Goal: Task Accomplishment & Management: Manage account settings

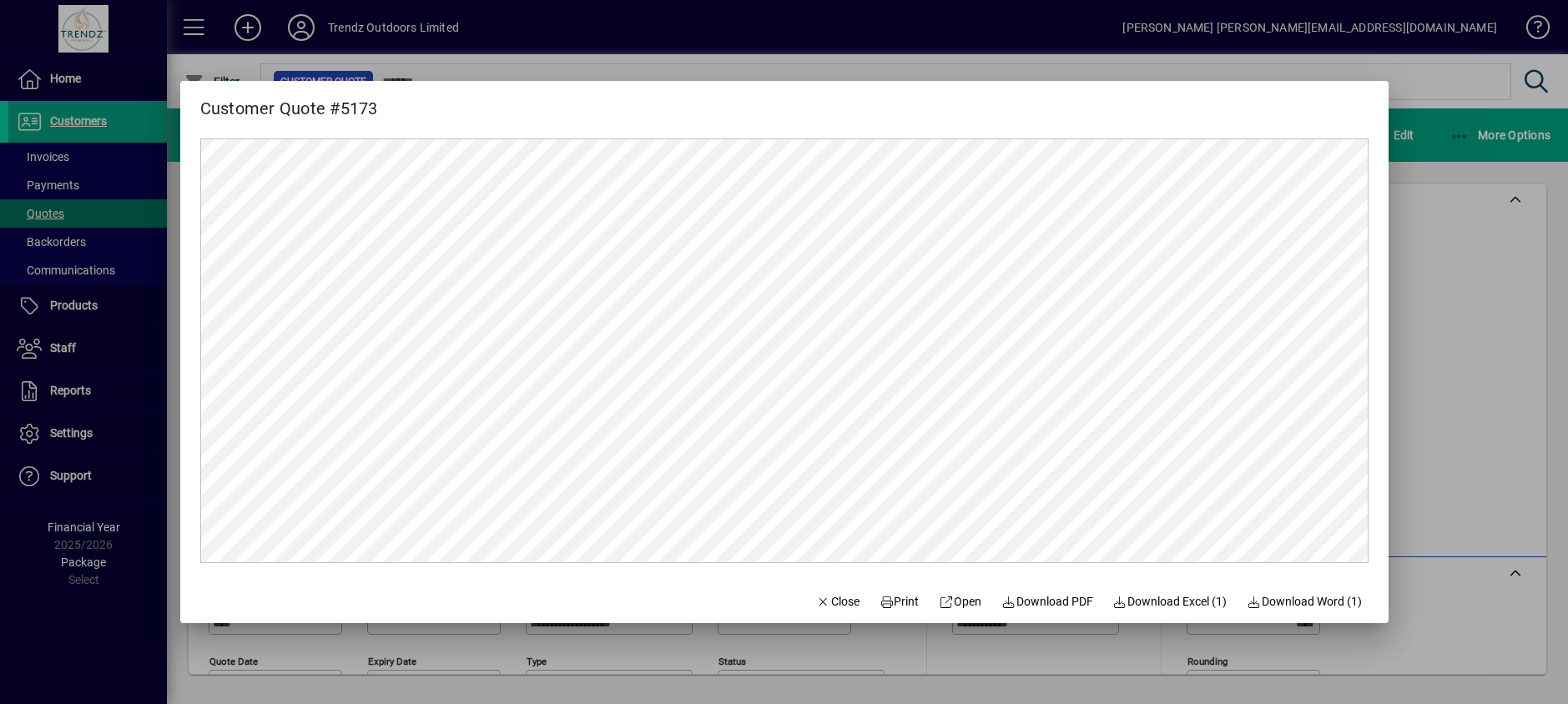
scroll to position [380, 0]
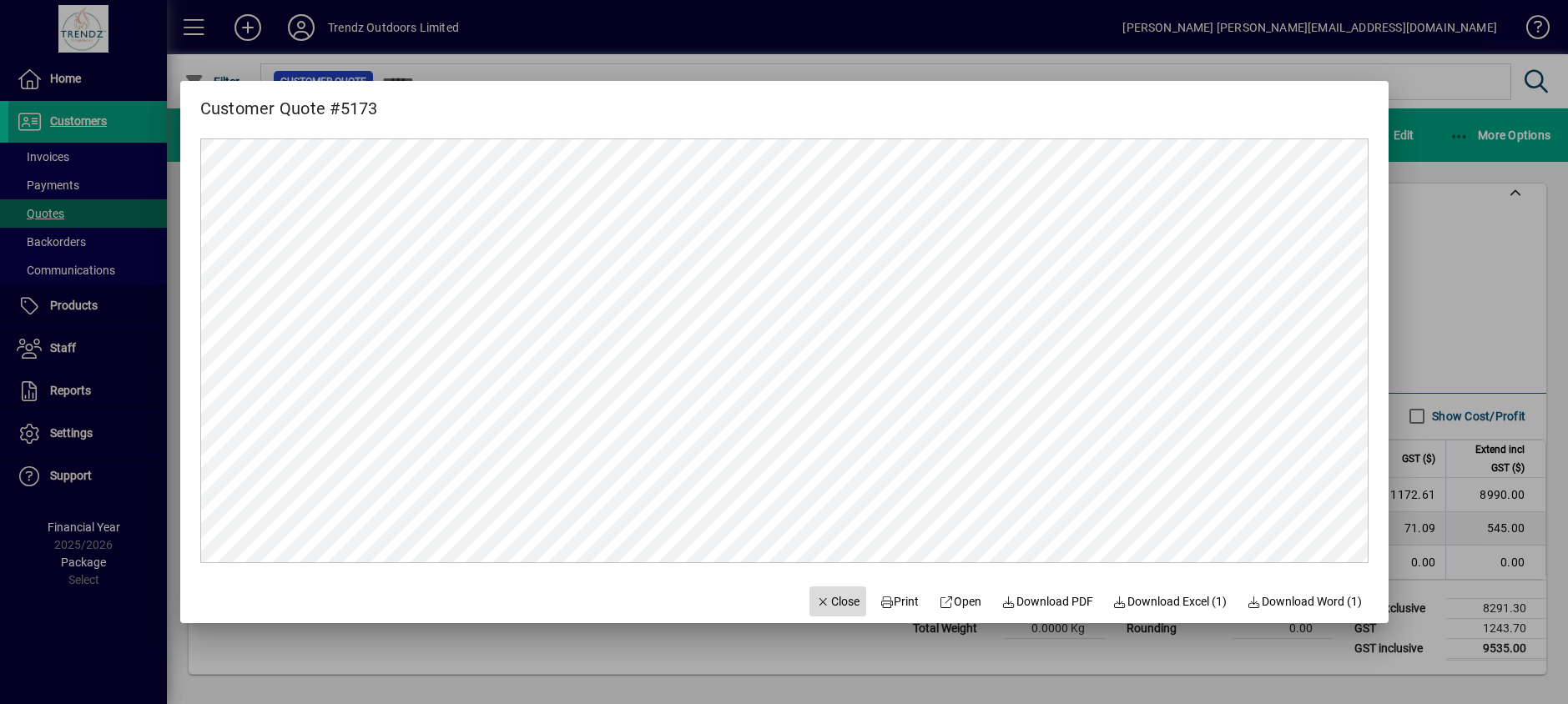
click at [832, 598] on span "Close" at bounding box center [838, 601] width 44 height 18
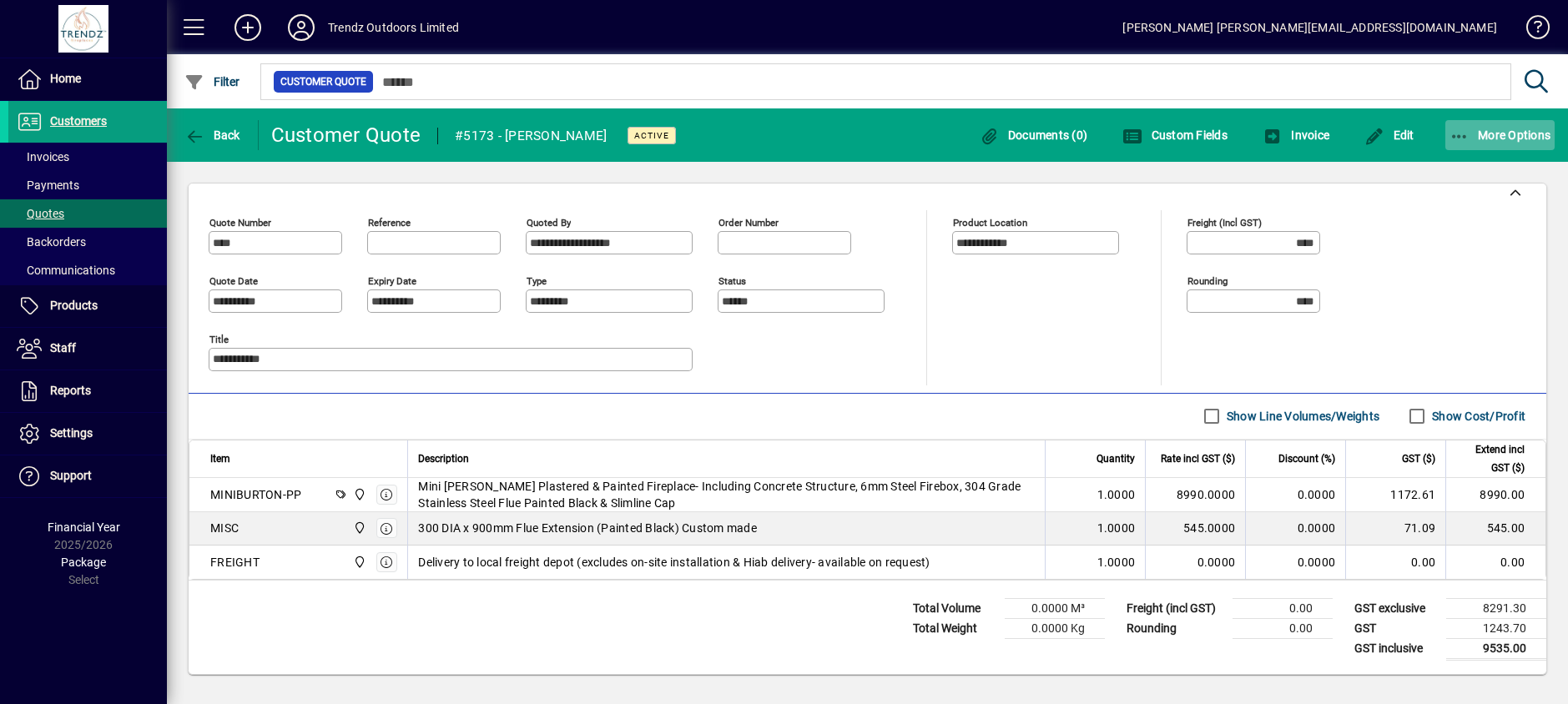
click at [1496, 140] on span "More Options" at bounding box center [1500, 135] width 102 height 13
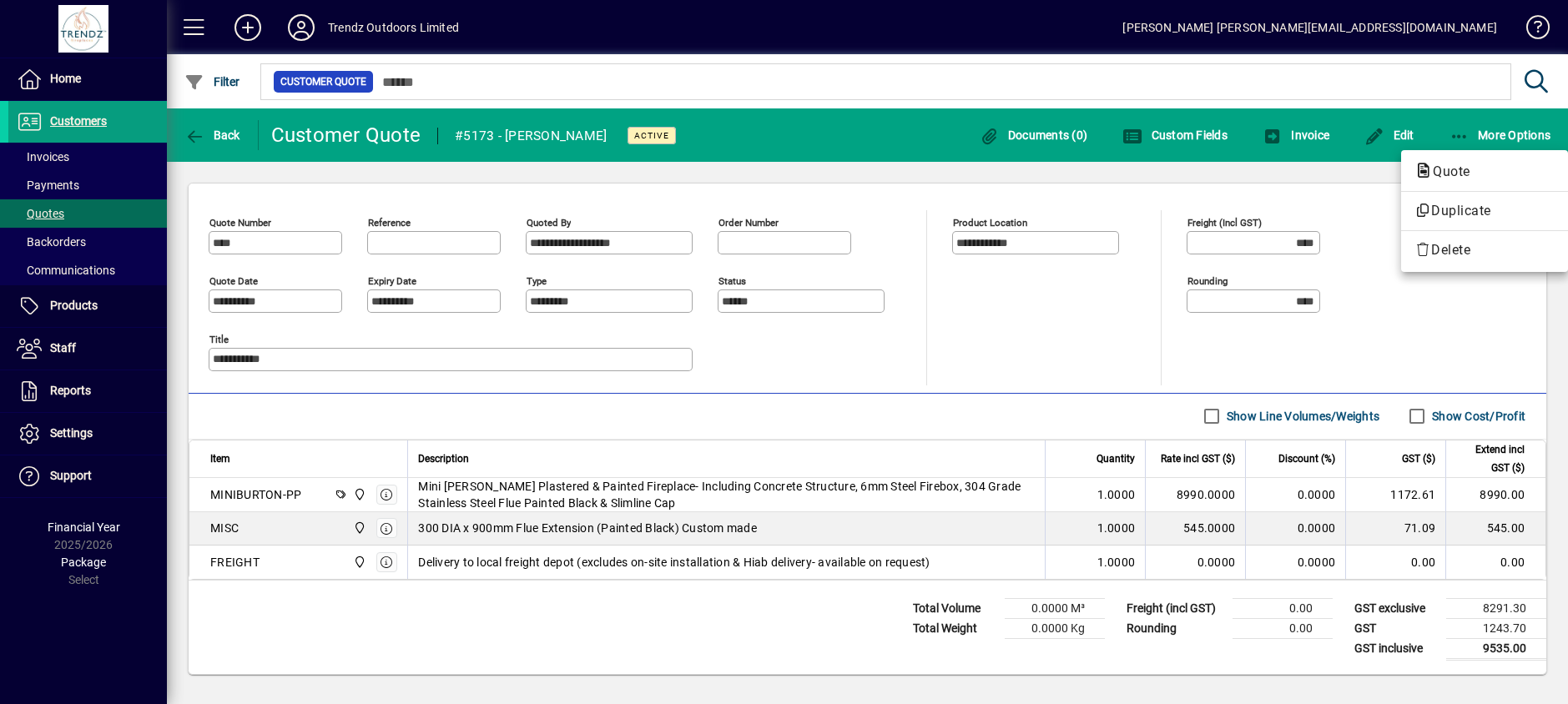
click at [1350, 224] on div at bounding box center [784, 352] width 1568 height 704
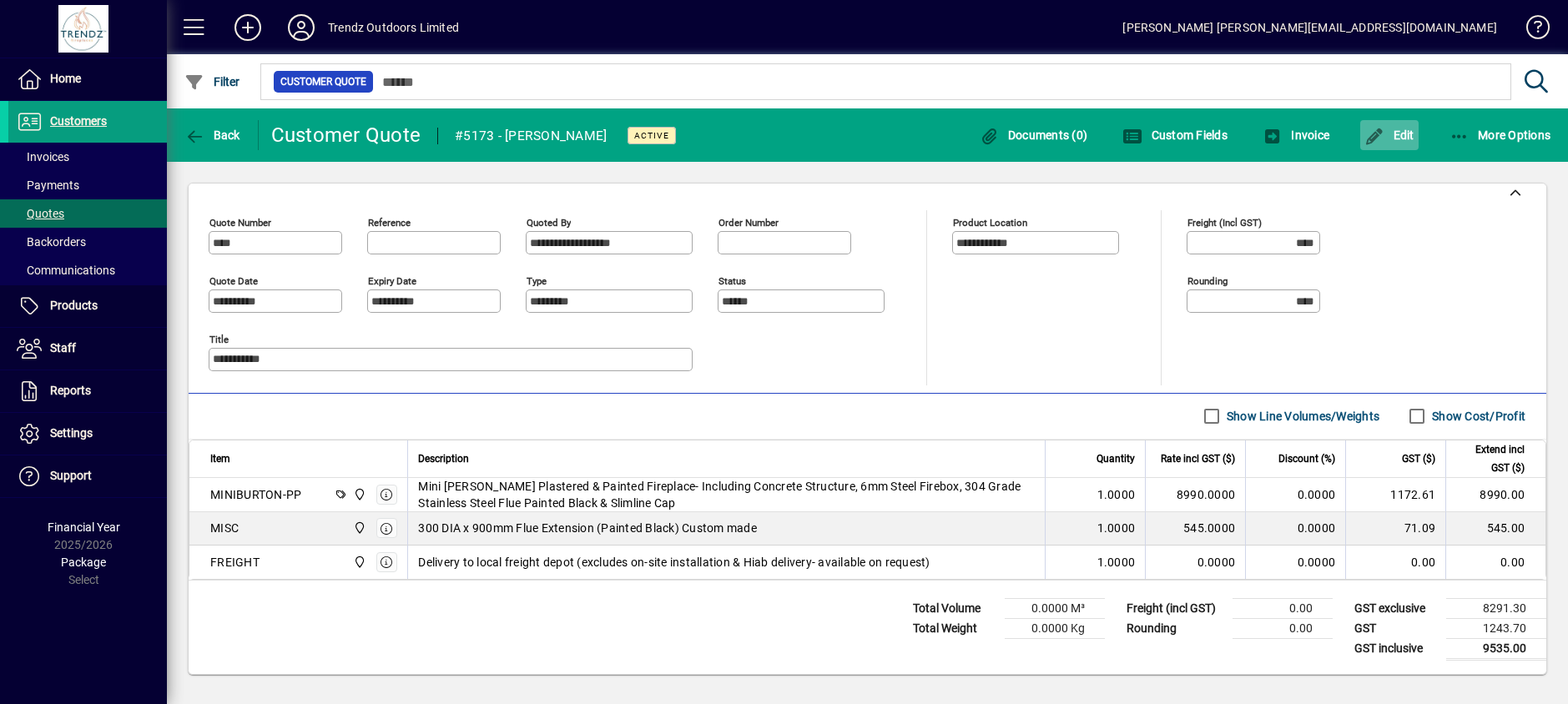
click at [1383, 122] on span "button" at bounding box center [1389, 135] width 58 height 40
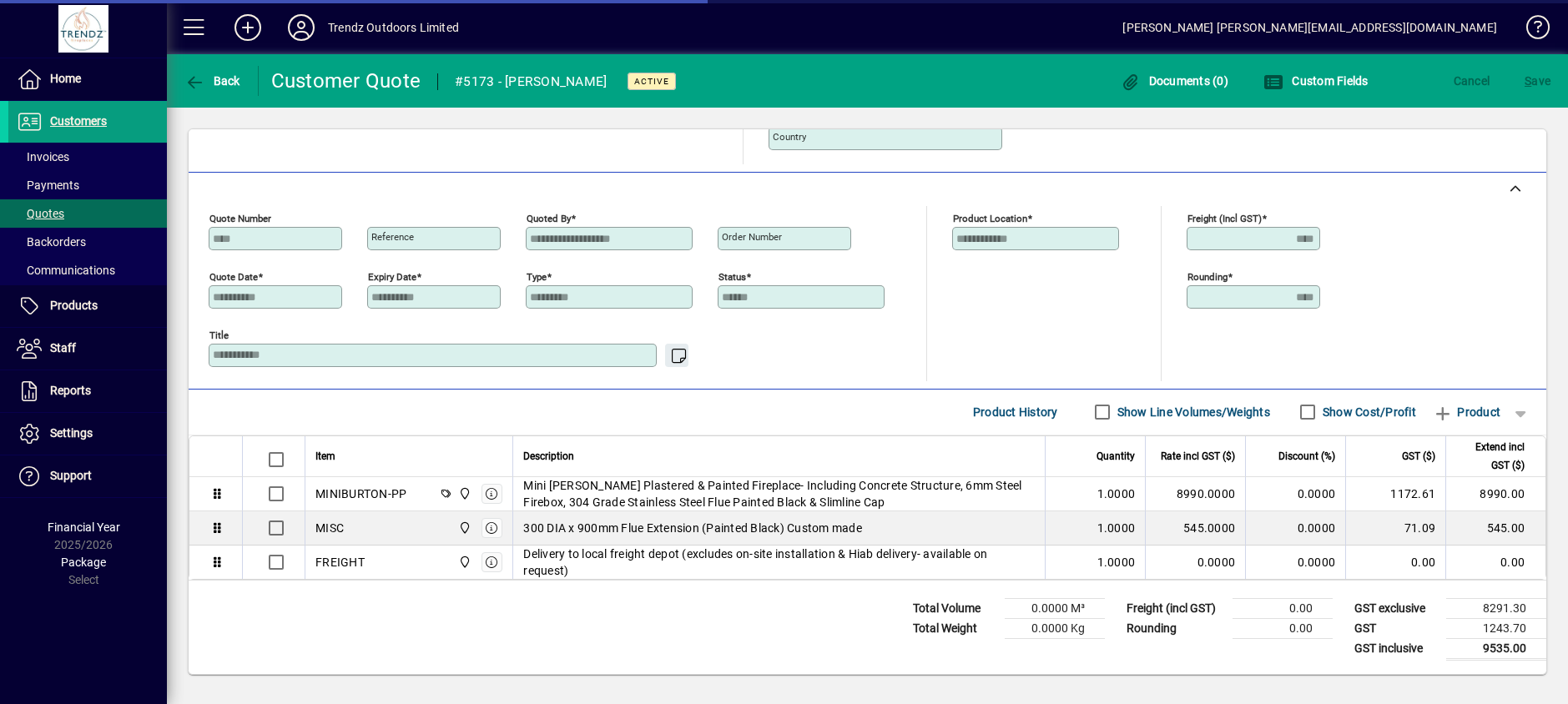
scroll to position [331, 0]
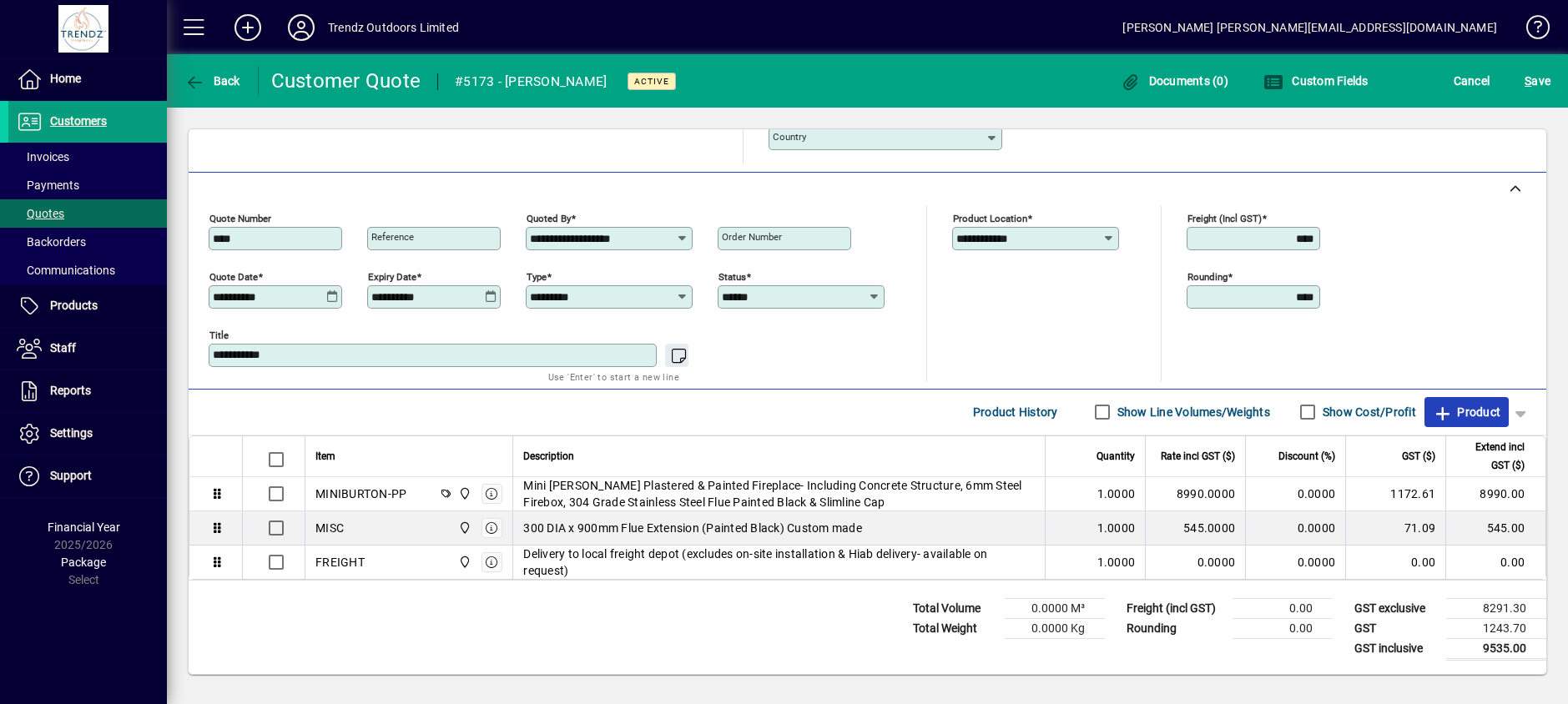
click at [1464, 405] on span "Product" at bounding box center [1466, 412] width 67 height 27
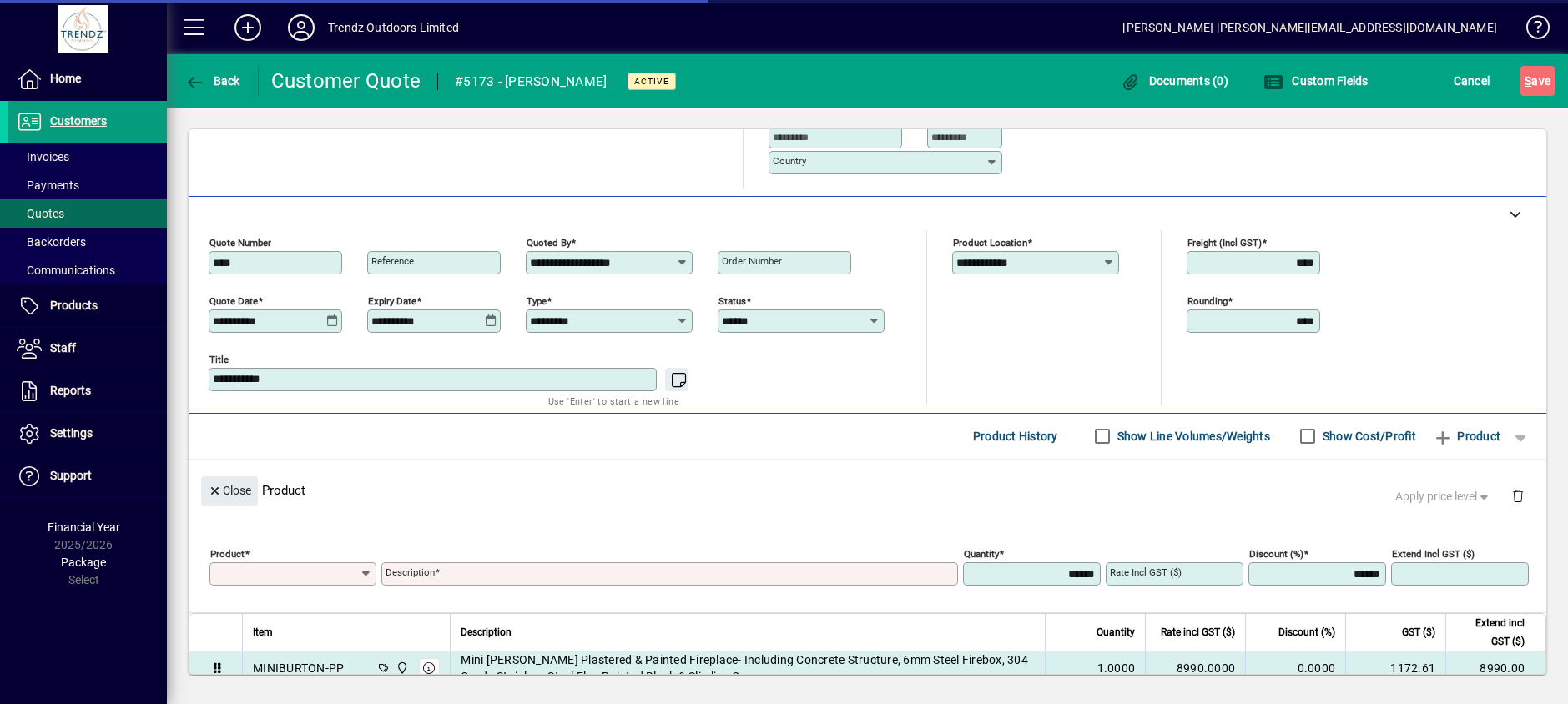
scroll to position [67, 0]
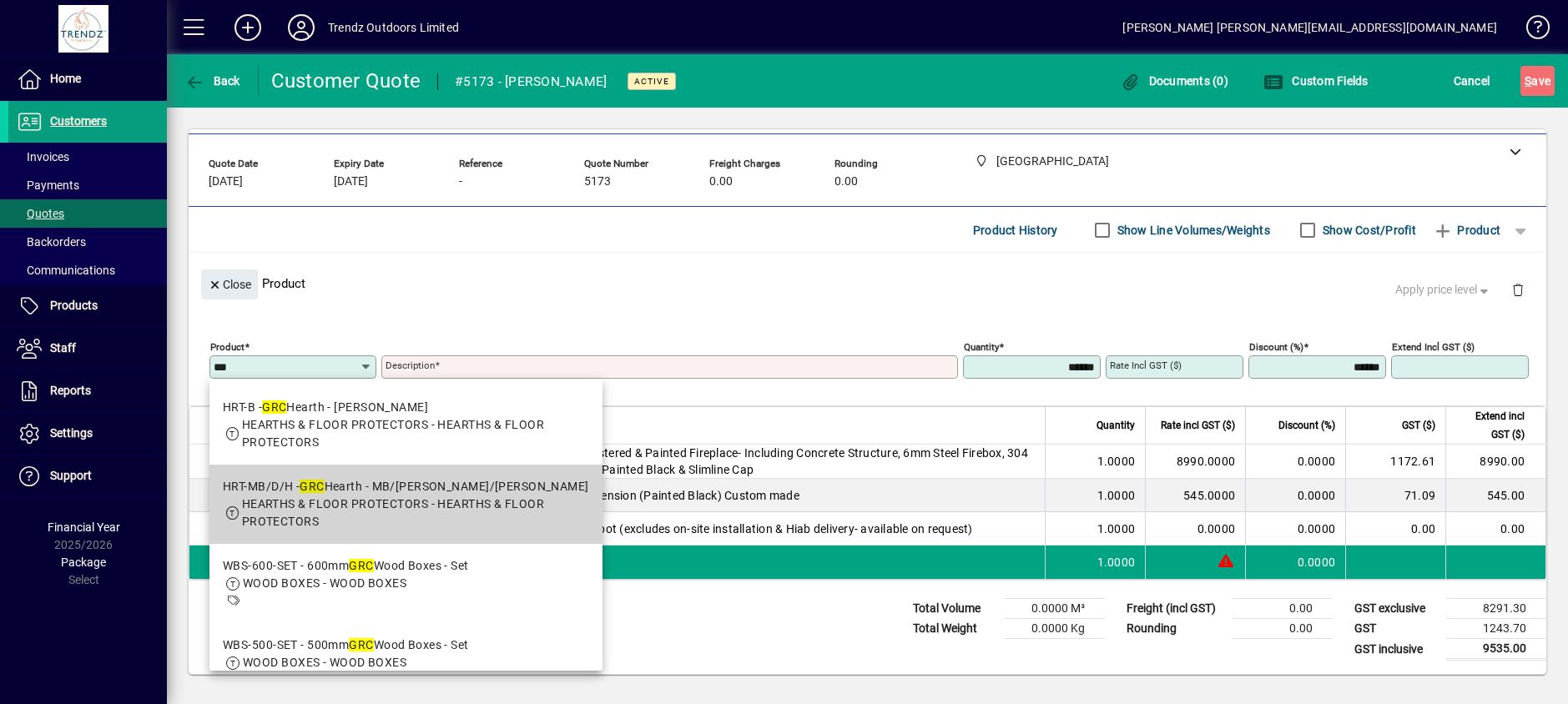
click at [417, 513] on app-search-response-field "HEARTHS & FLOOR PROTECTORS - HEARTHS & FLOOR PROTECTORS" at bounding box center [416, 513] width 347 height 35
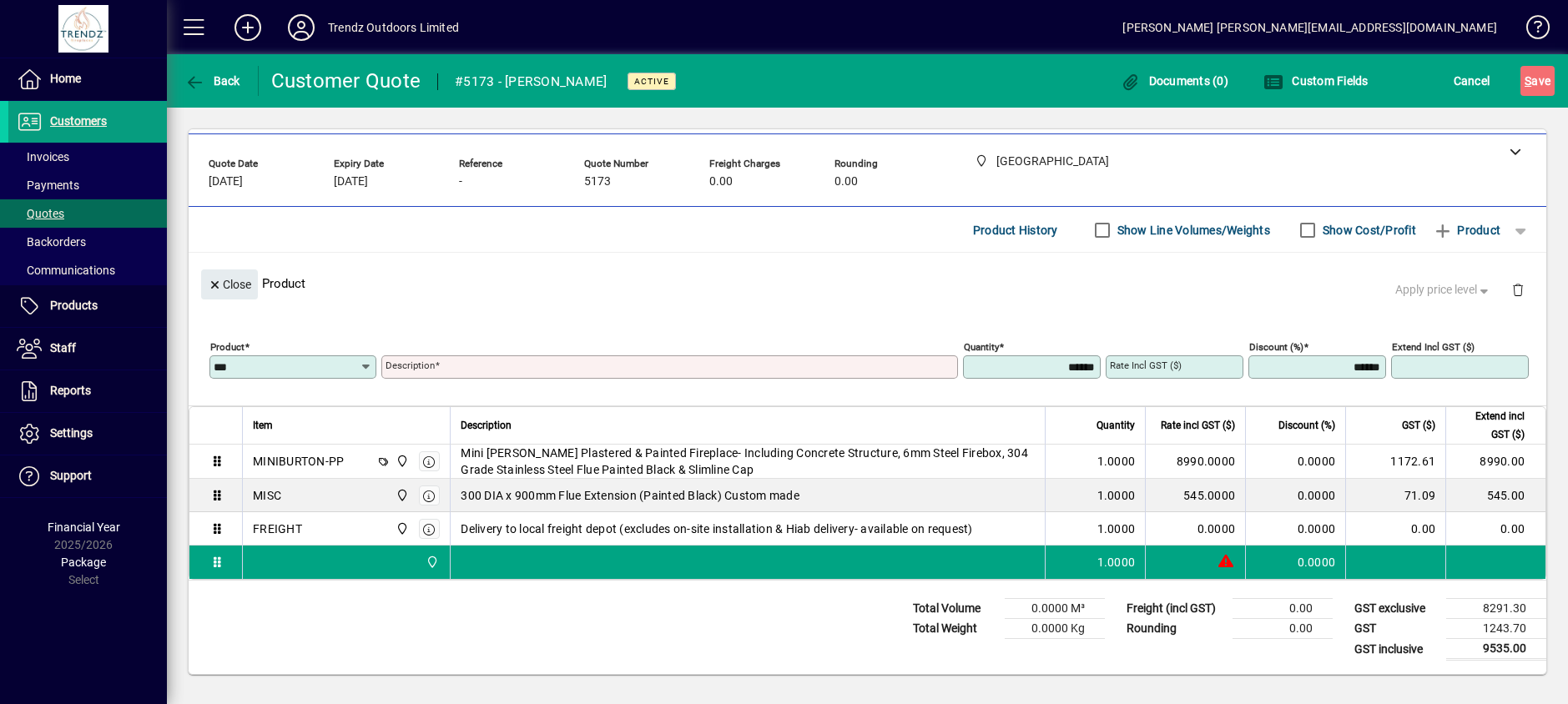
type input "**********"
type input "********"
type input "******"
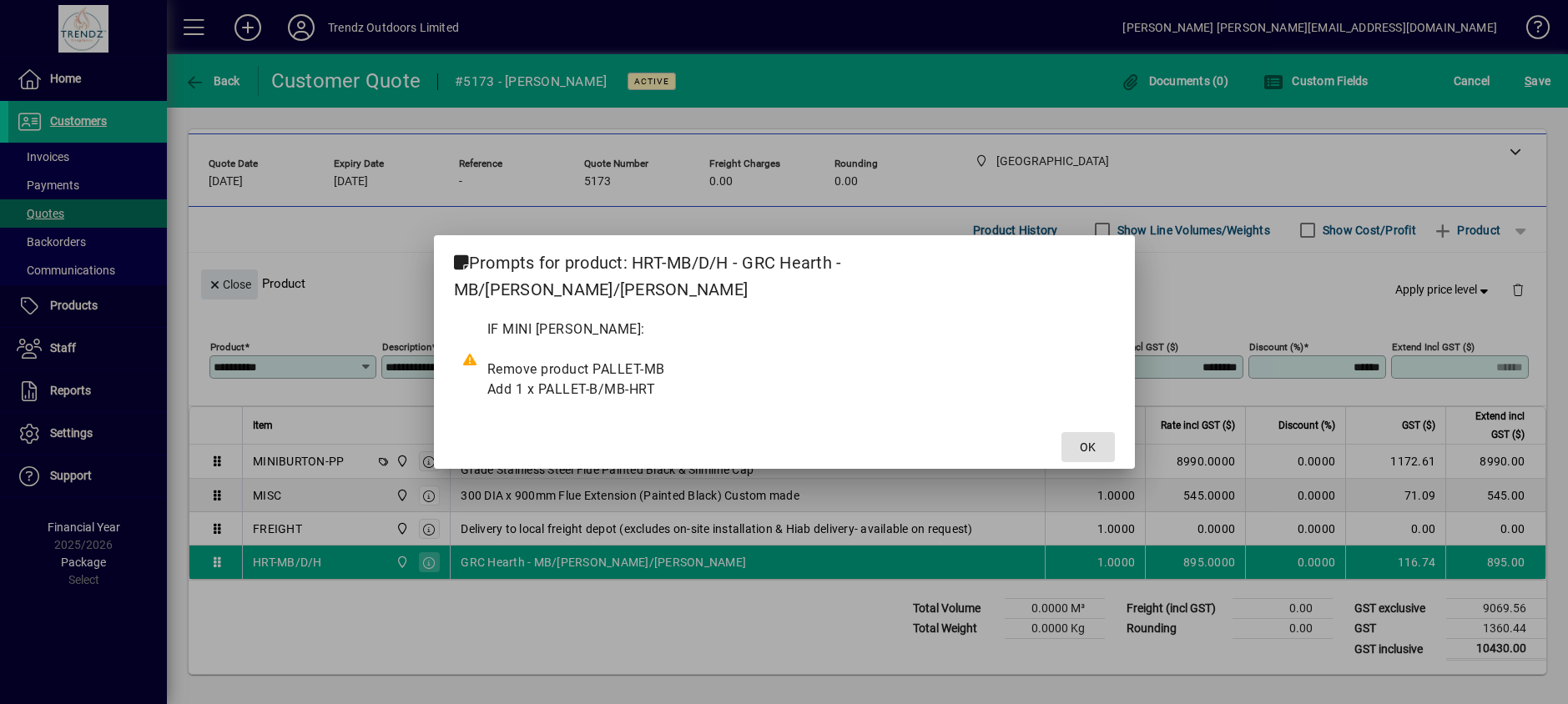
click at [1061, 434] on span at bounding box center [1087, 447] width 53 height 40
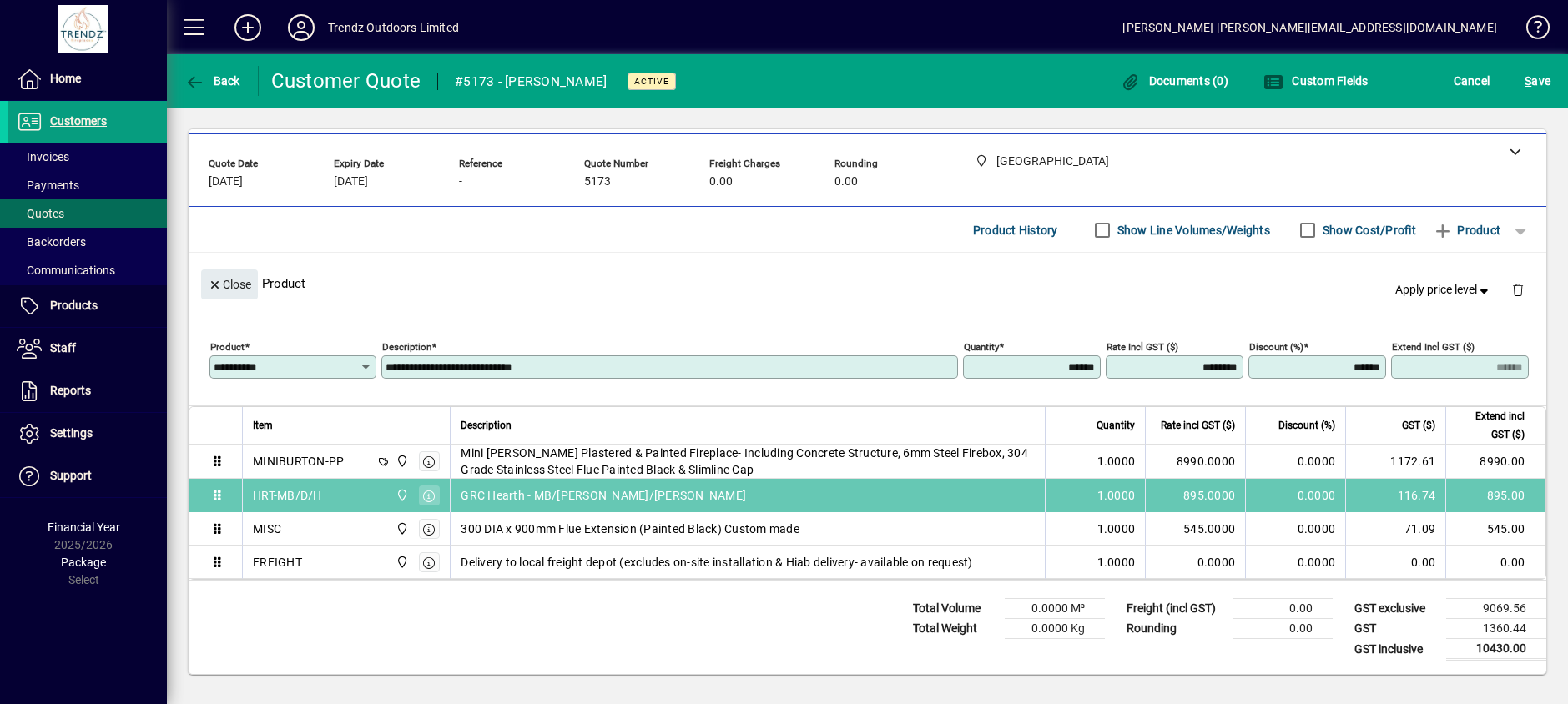
drag, startPoint x: 351, startPoint y: 564, endPoint x: 351, endPoint y: 488, distance: 76.0
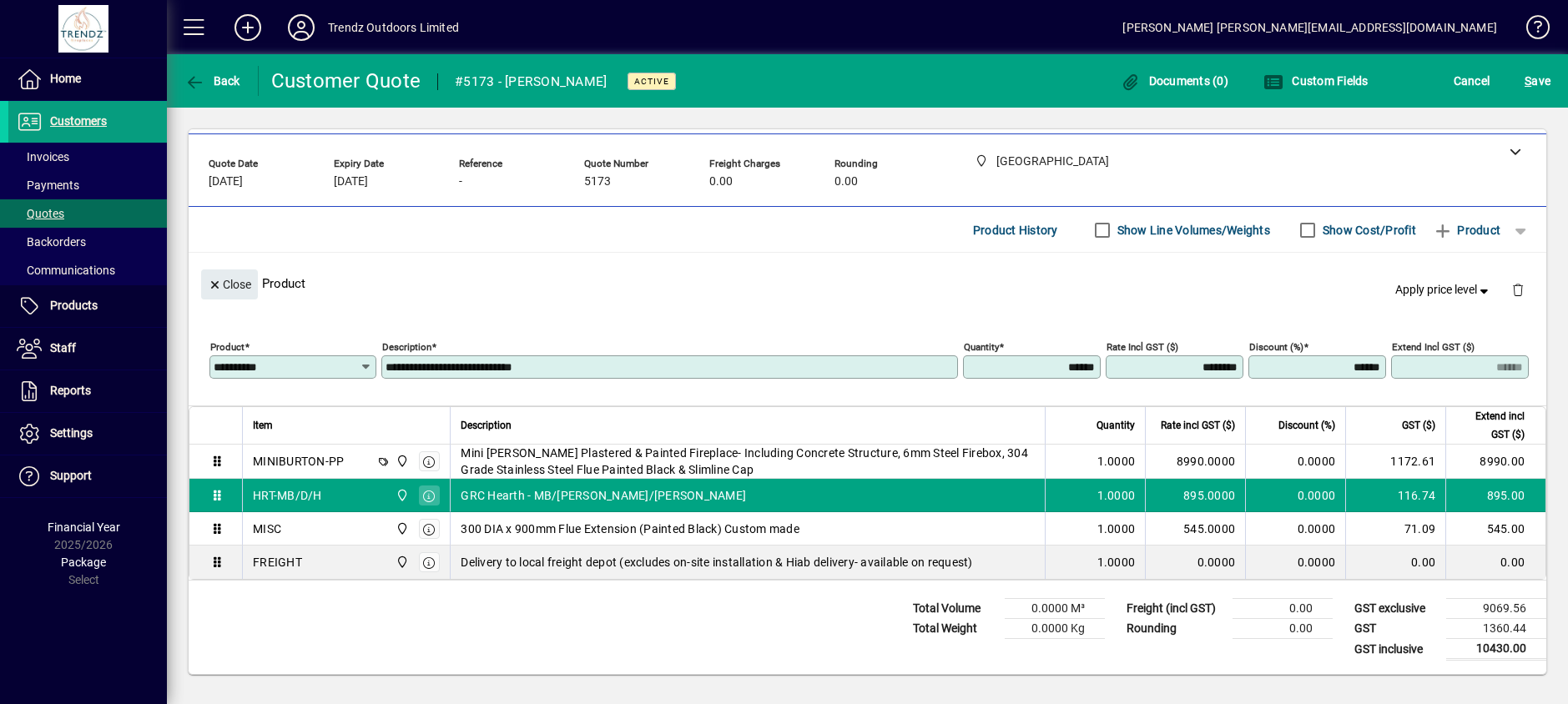
click at [805, 633] on div "Total Volume 0.0000 M³ Total Weight 0.0000 Kg Freight (incl GST) 0.00 Rounding …" at bounding box center [867, 627] width 1358 height 93
click at [1538, 77] on span "S ave" at bounding box center [1537, 81] width 26 height 27
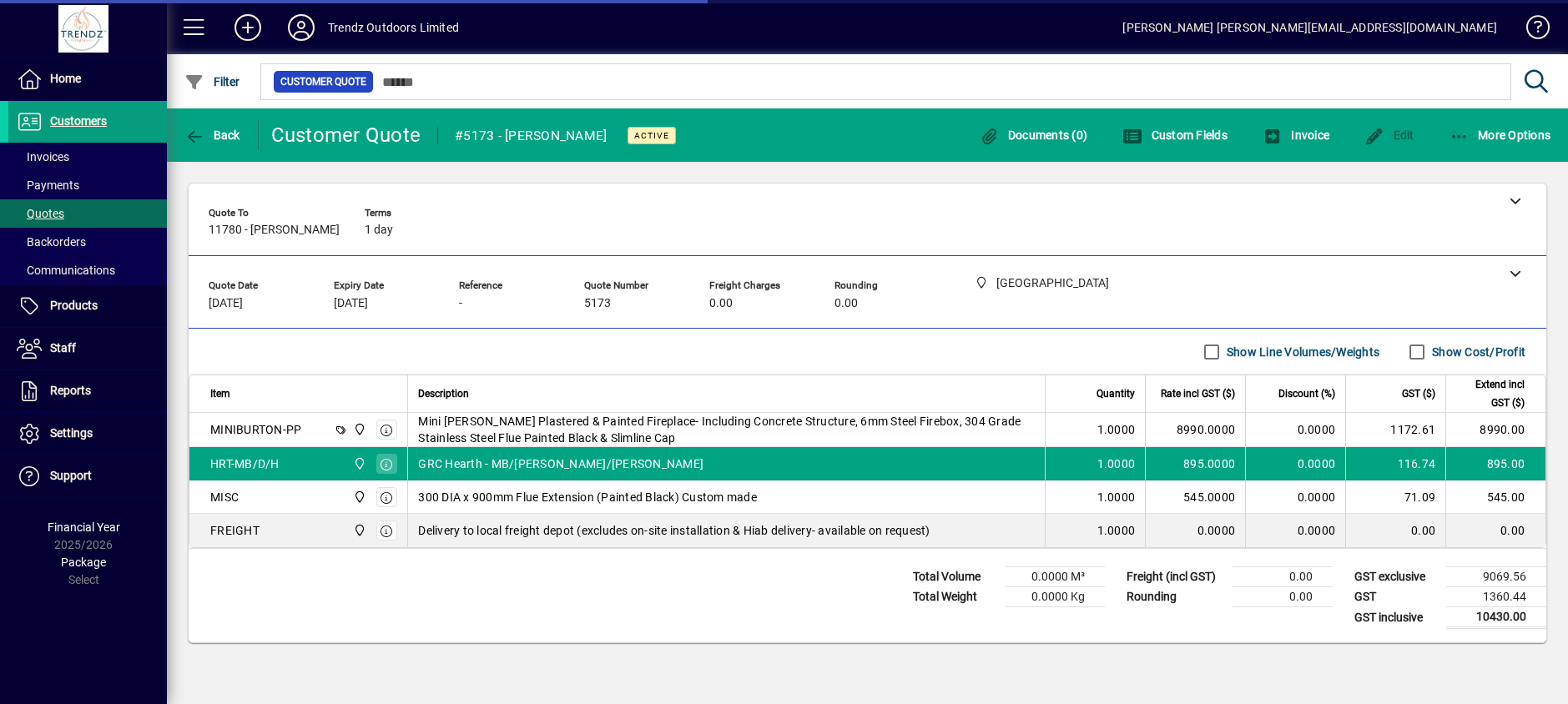
scroll to position [0, 0]
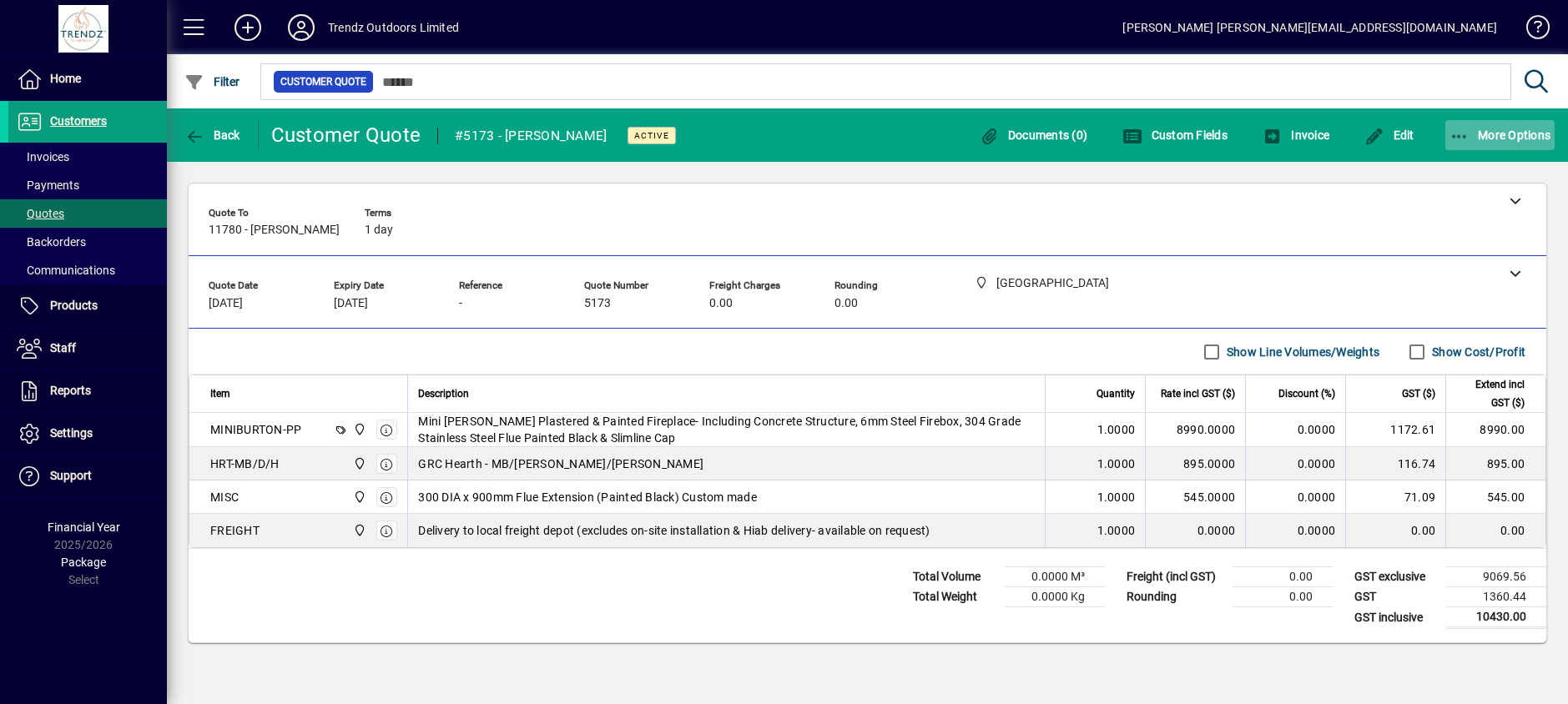
click at [1507, 131] on span "More Options" at bounding box center [1500, 135] width 102 height 13
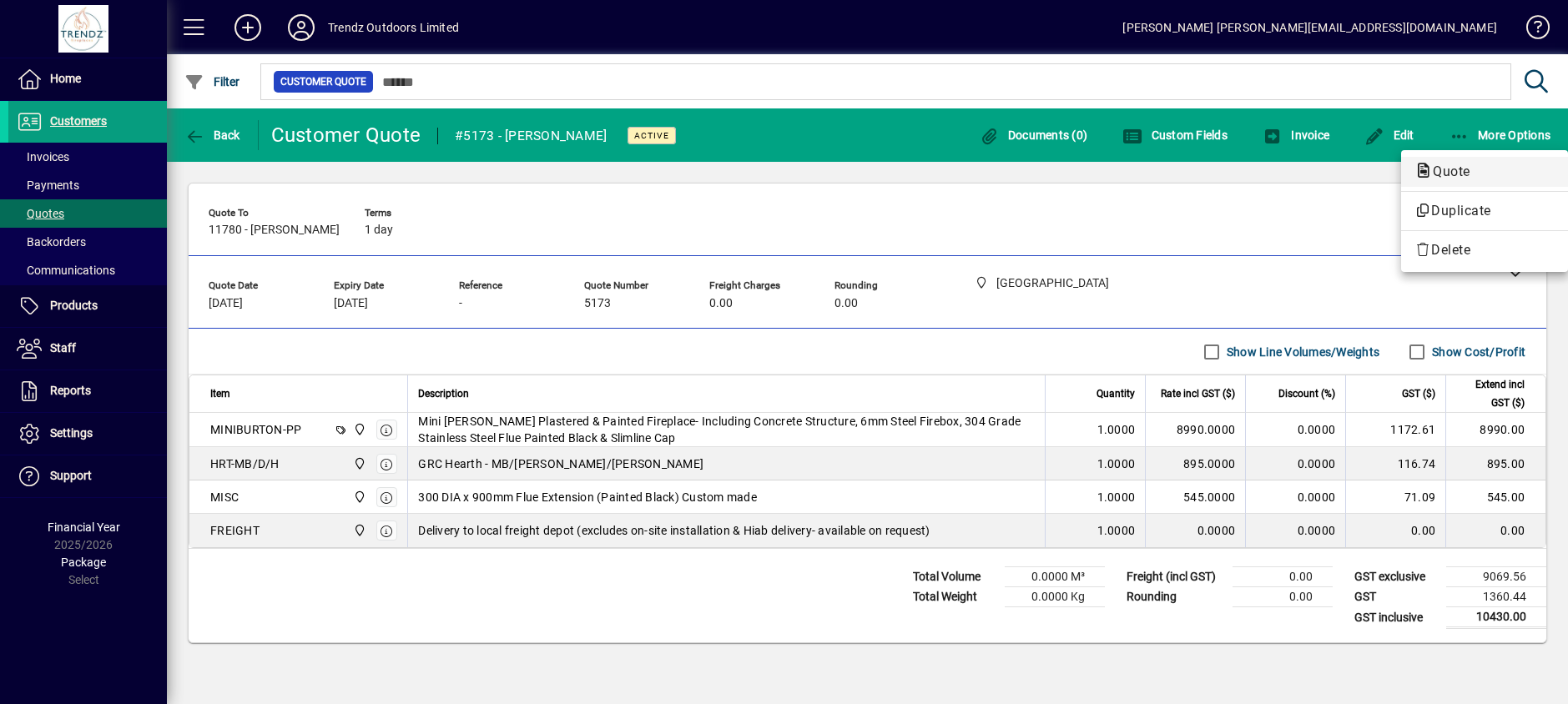
click at [1478, 177] on span "Quote" at bounding box center [1446, 171] width 64 height 16
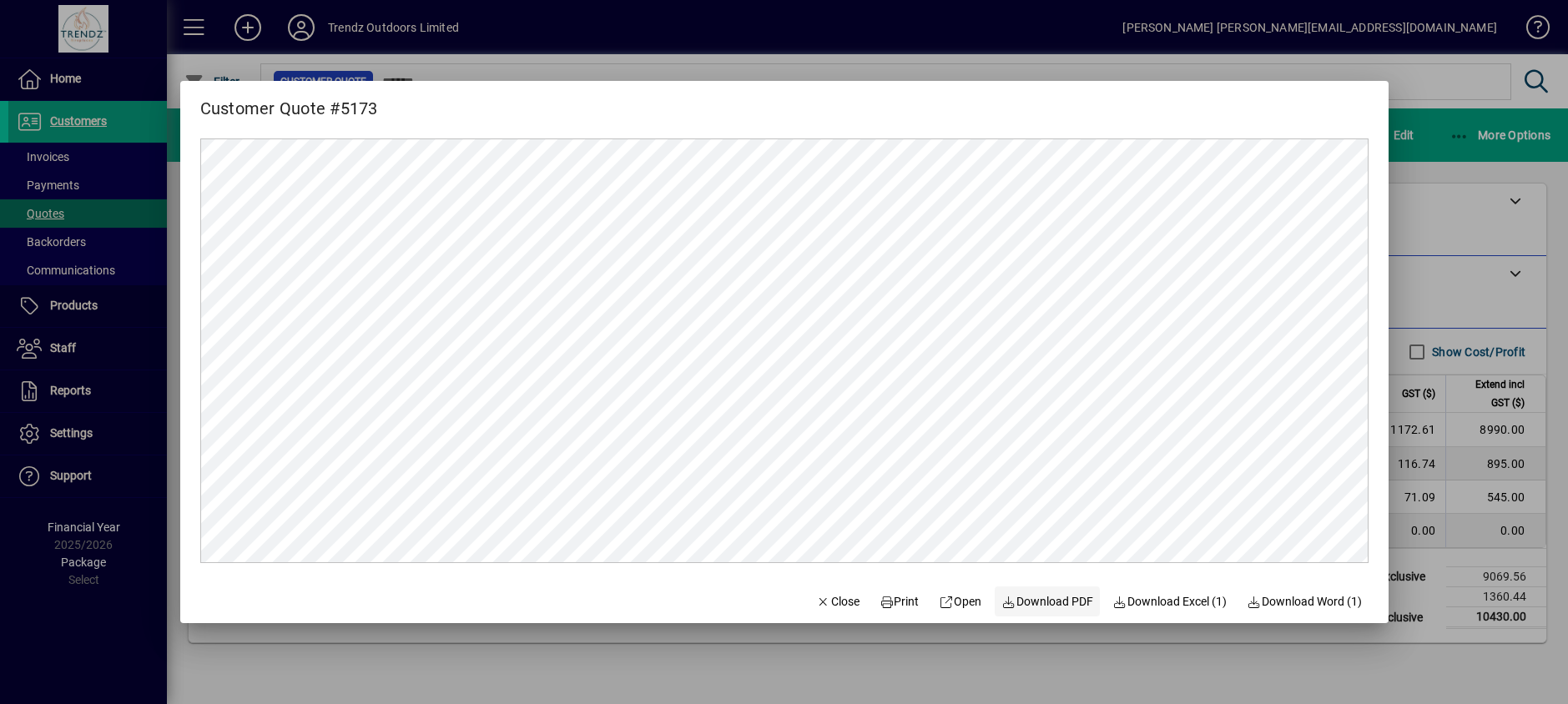
click at [1046, 601] on span "Download PDF" at bounding box center [1047, 601] width 92 height 18
click at [829, 599] on span "Close" at bounding box center [838, 601] width 44 height 18
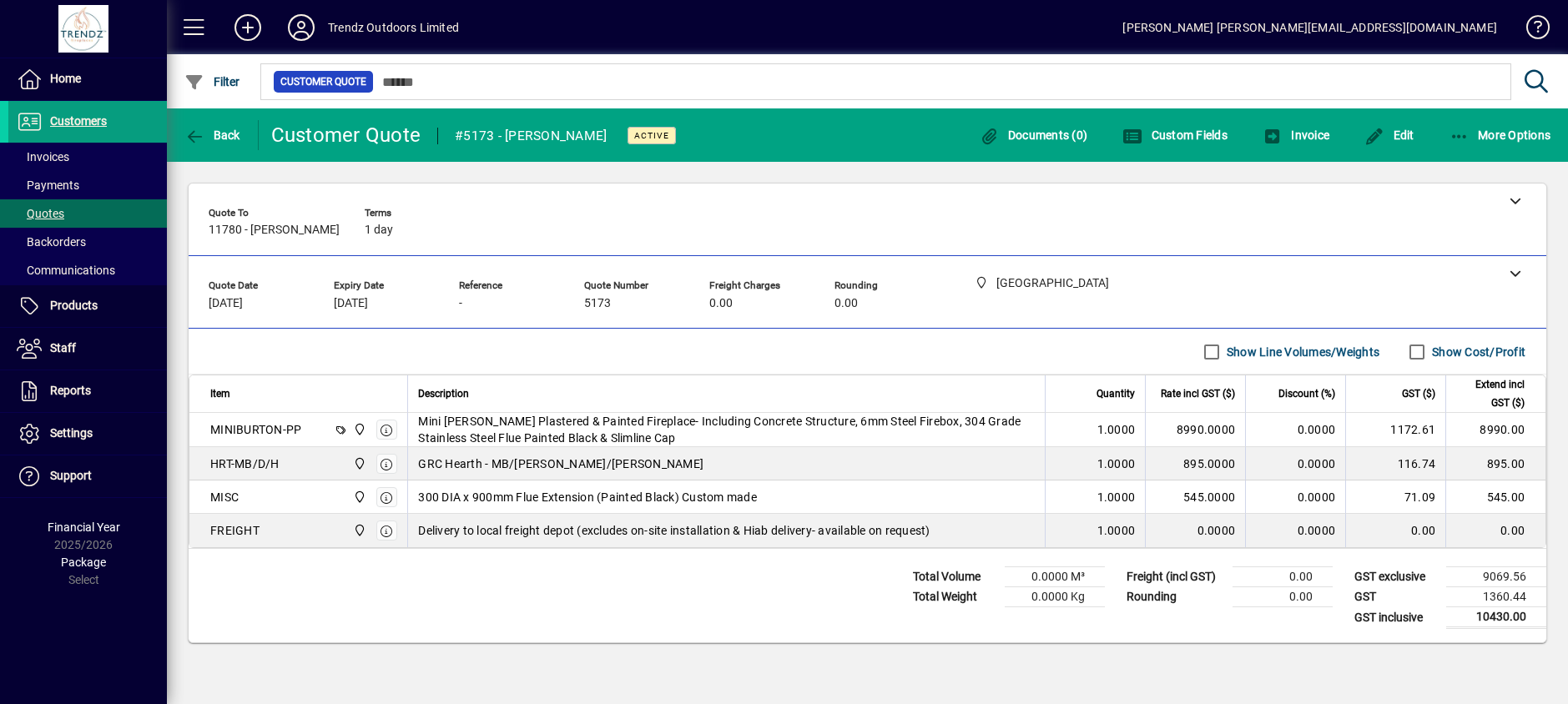
click at [1555, 345] on div "**********" at bounding box center [867, 412] width 1401 height 502
click at [55, 210] on span "Quotes" at bounding box center [40, 214] width 48 height 13
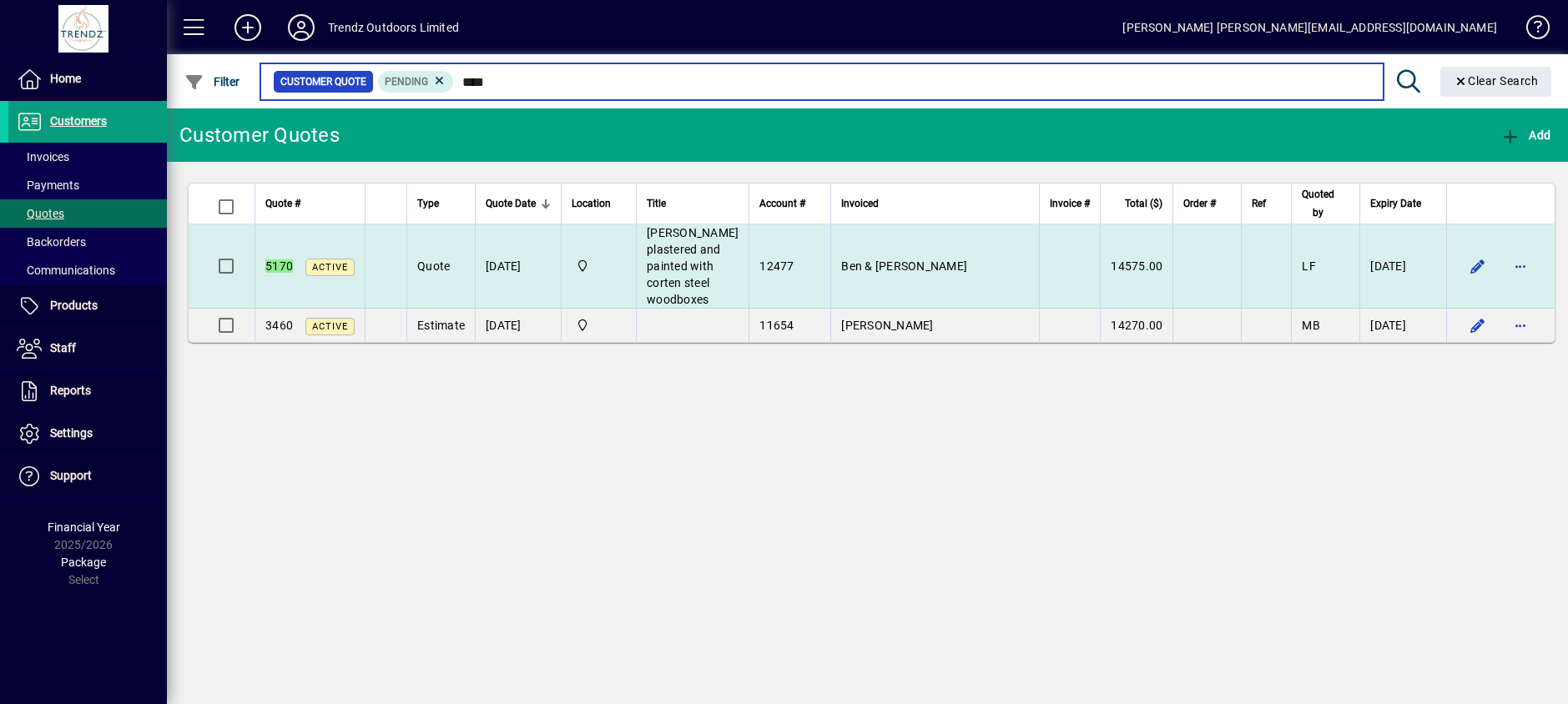
type input "****"
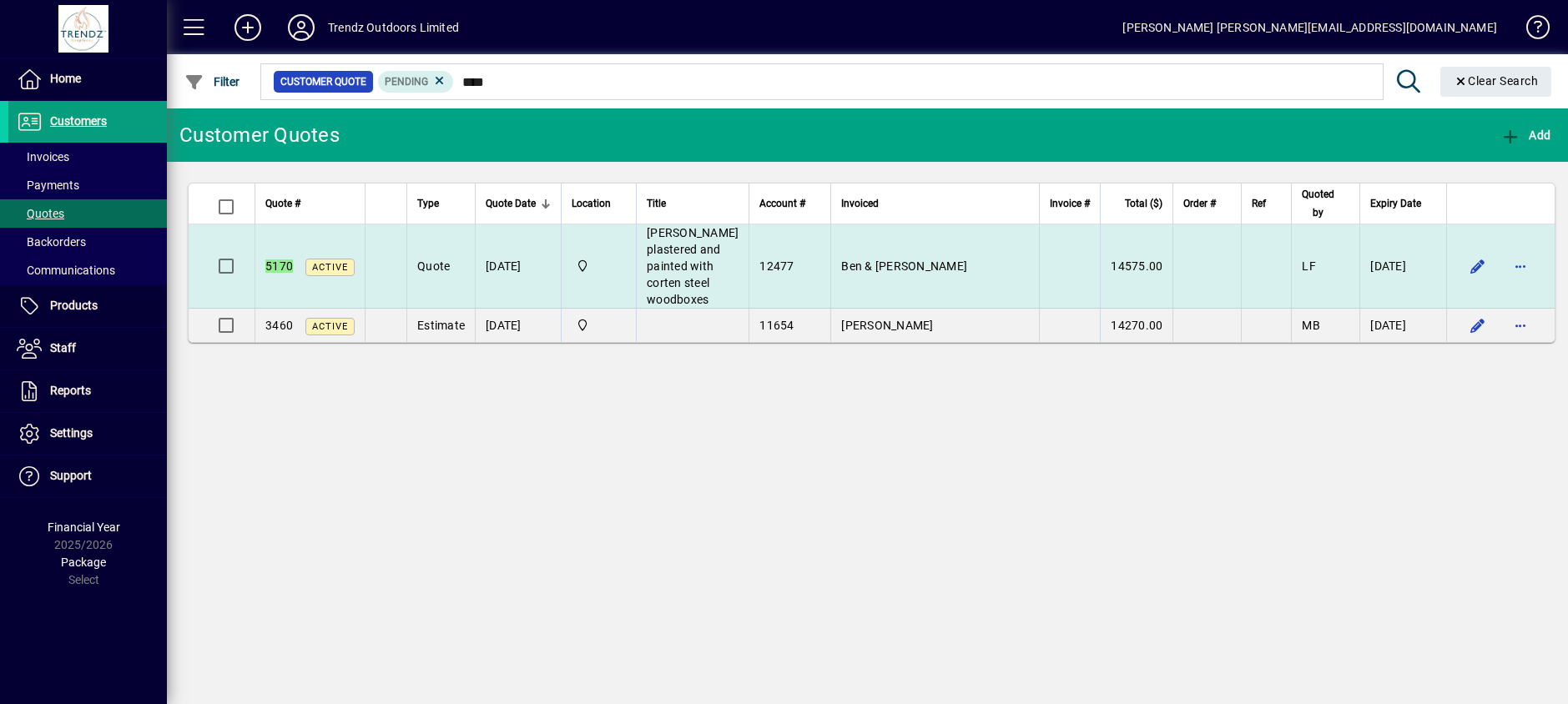
click at [939, 287] on td "Ben & [PERSON_NAME]" at bounding box center [934, 267] width 209 height 84
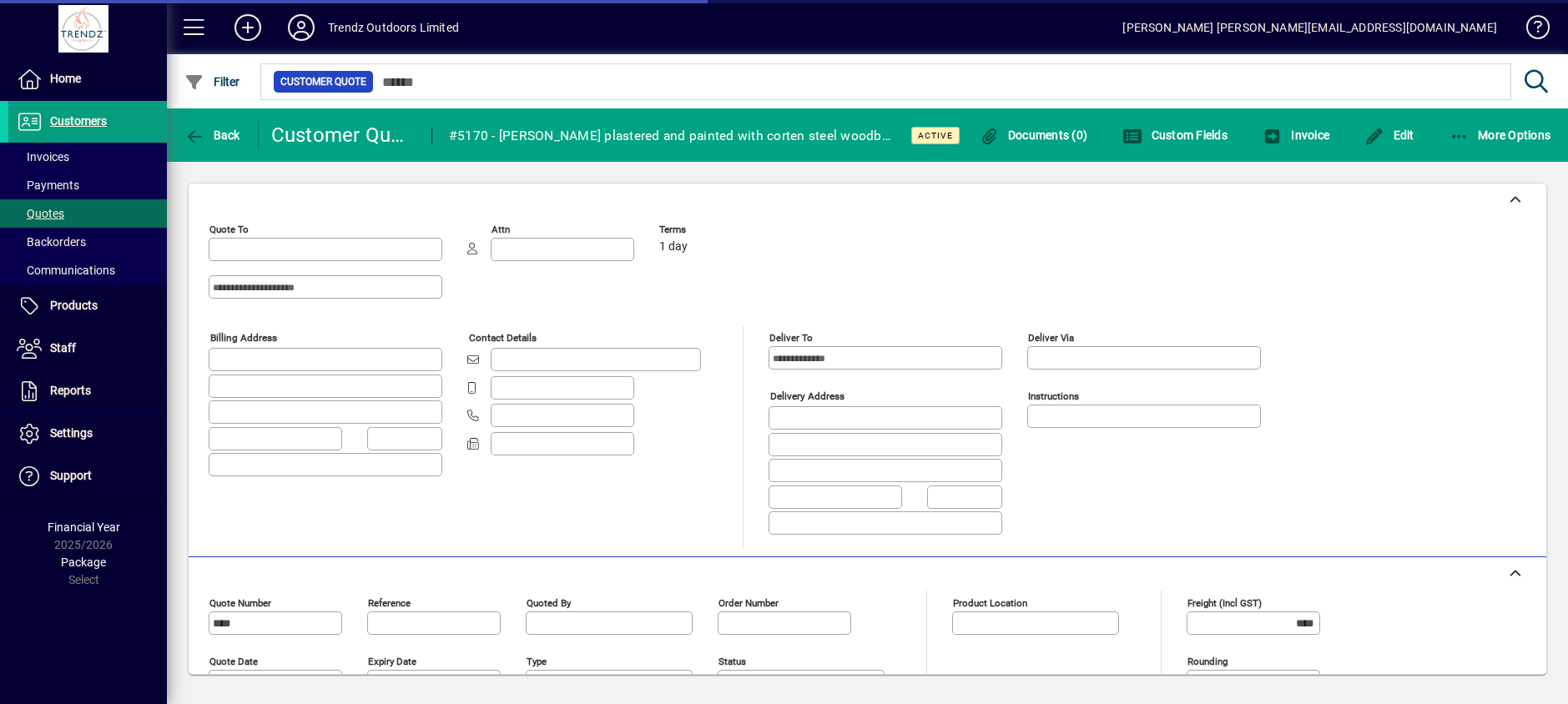
type input "**********"
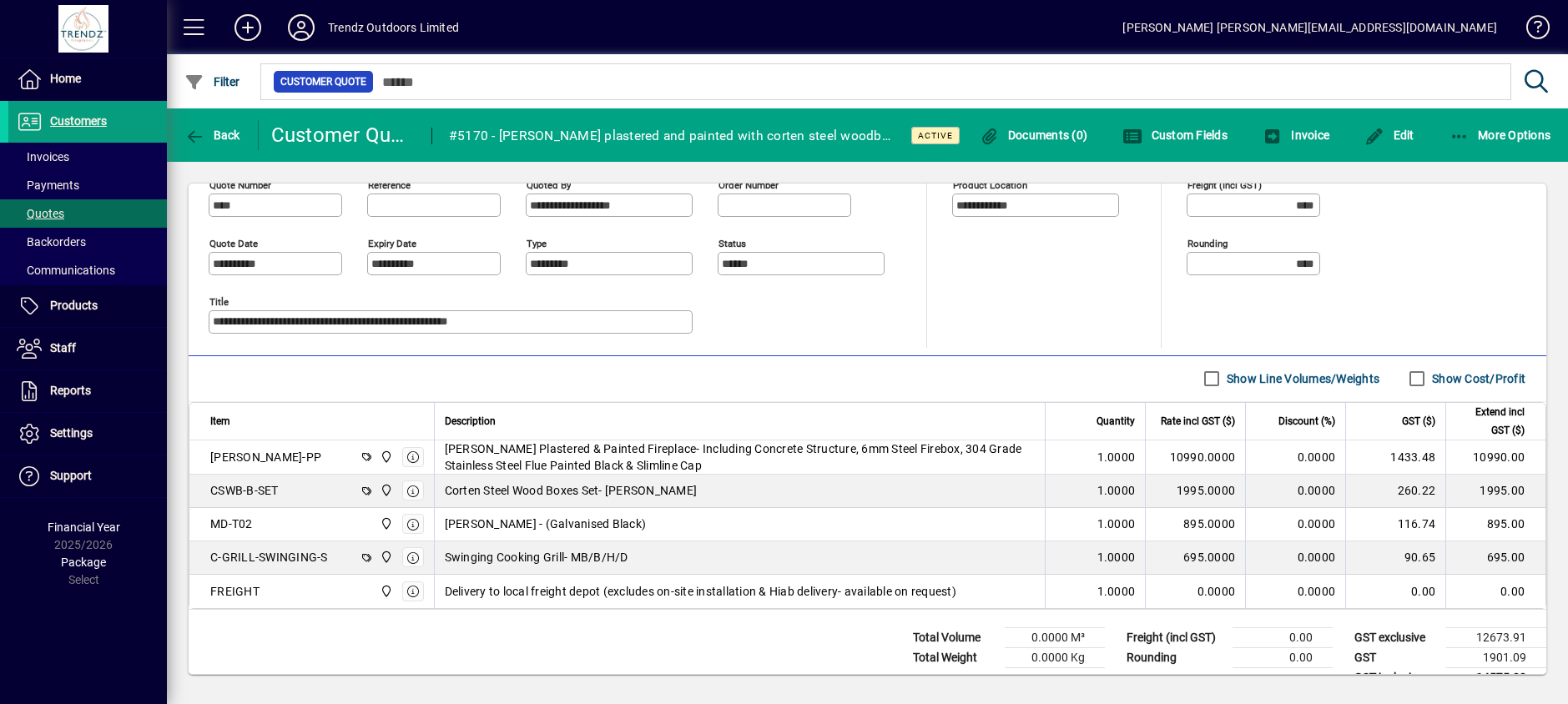
scroll to position [447, 0]
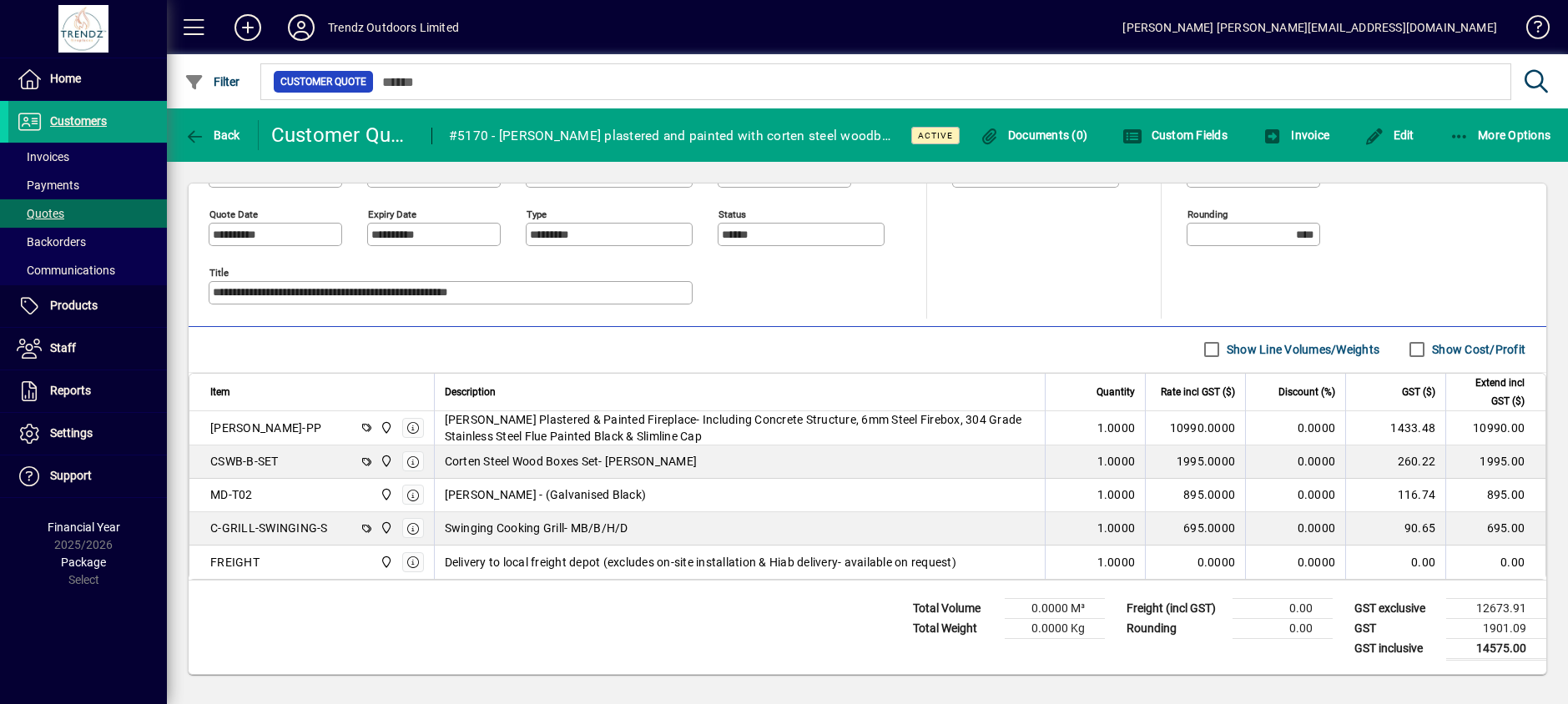
drag, startPoint x: 694, startPoint y: 601, endPoint x: 732, endPoint y: 585, distance: 41.2
click at [694, 601] on div "Total Volume 0.0000 M³ Total Weight 0.0000 Kg Freight (incl GST) 0.00 Rounding …" at bounding box center [867, 627] width 1358 height 93
click at [1400, 125] on span "button" at bounding box center [1389, 135] width 58 height 40
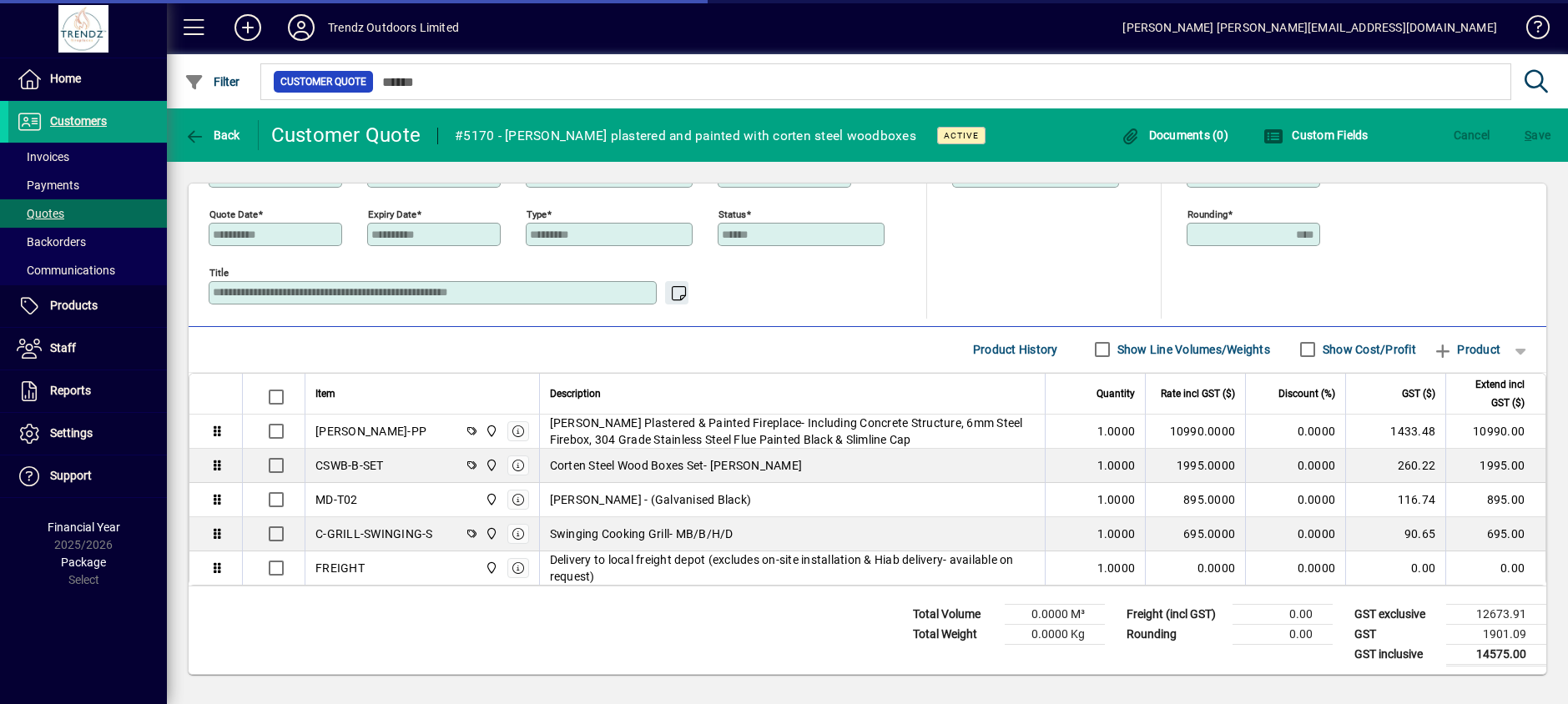
scroll to position [399, 0]
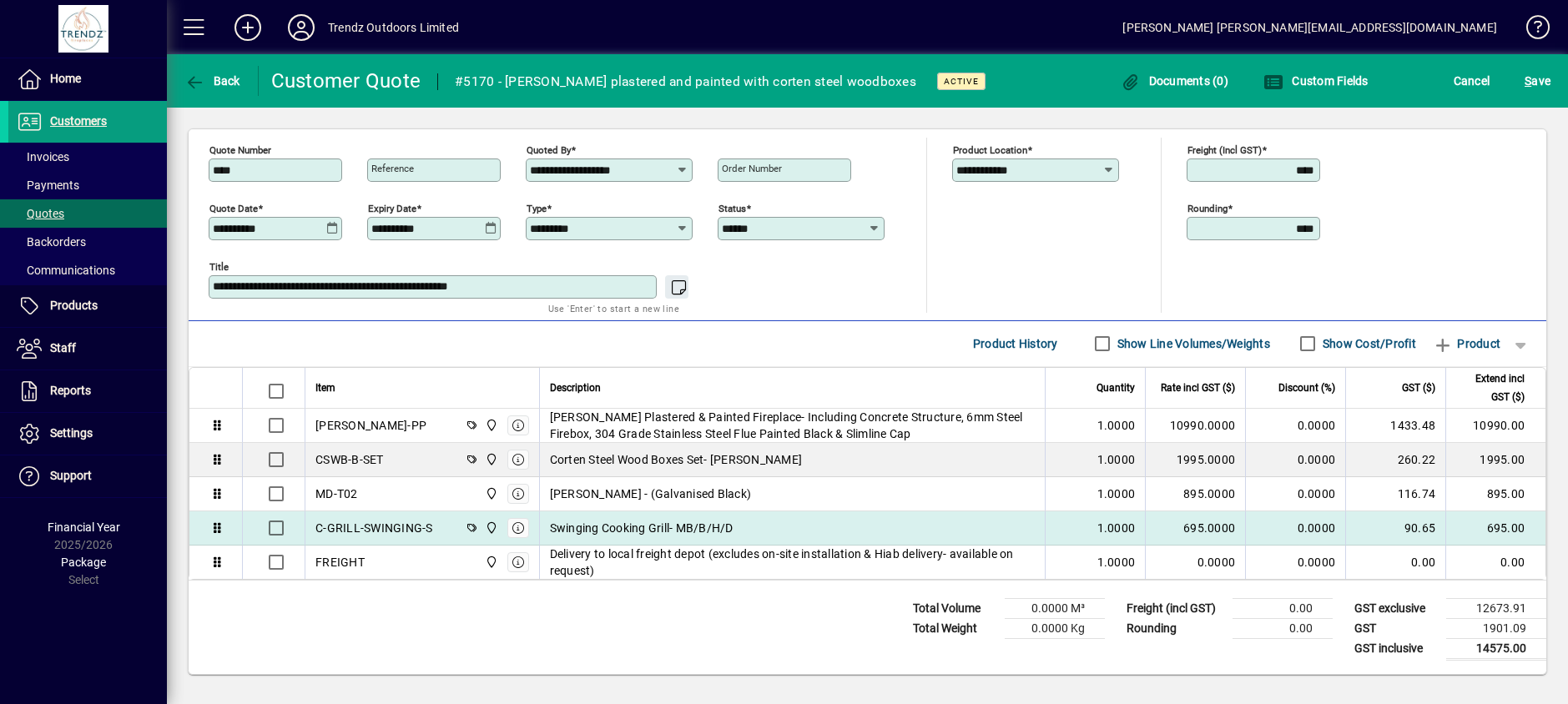
click at [773, 527] on div "Swinging Cooking Grill- MB/B/H/D" at bounding box center [792, 528] width 486 height 17
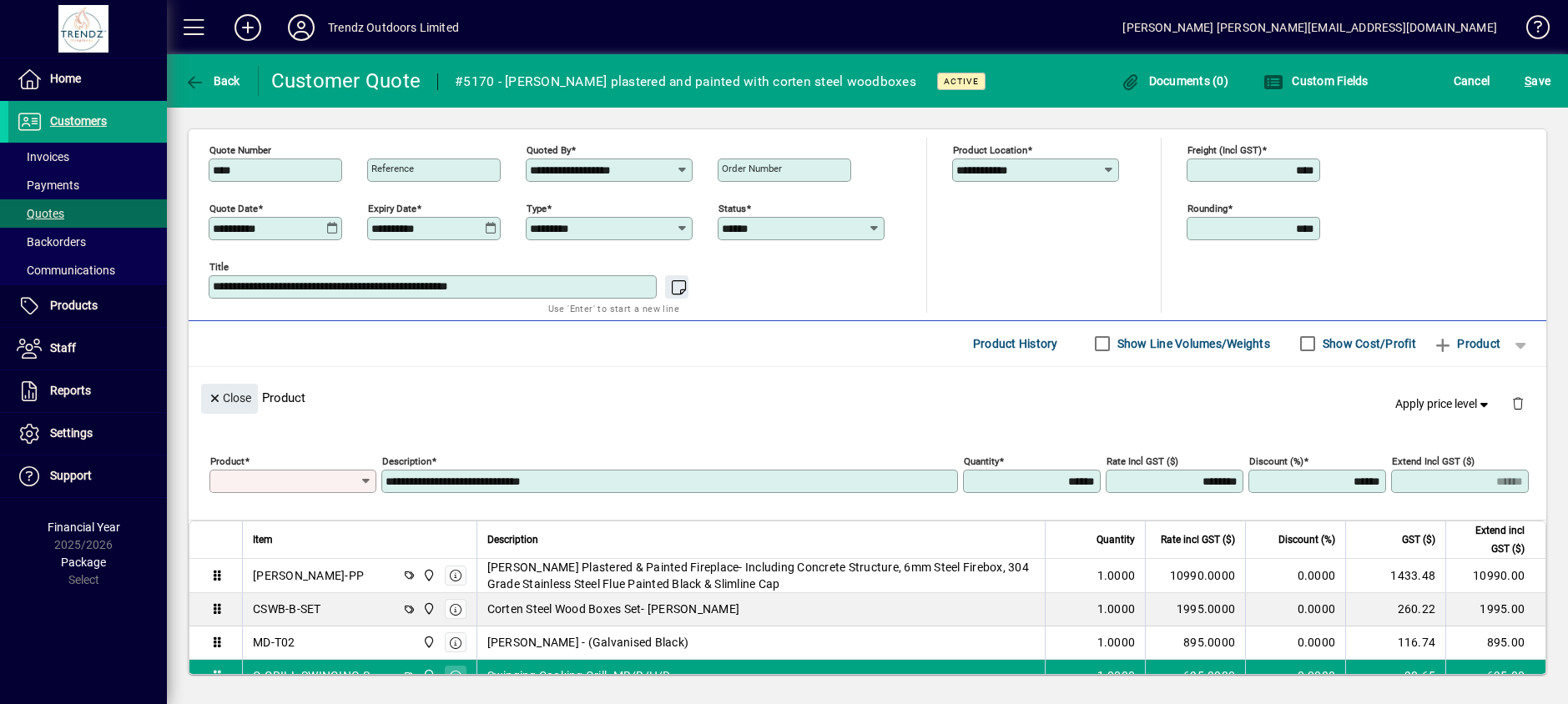
scroll to position [447, 0]
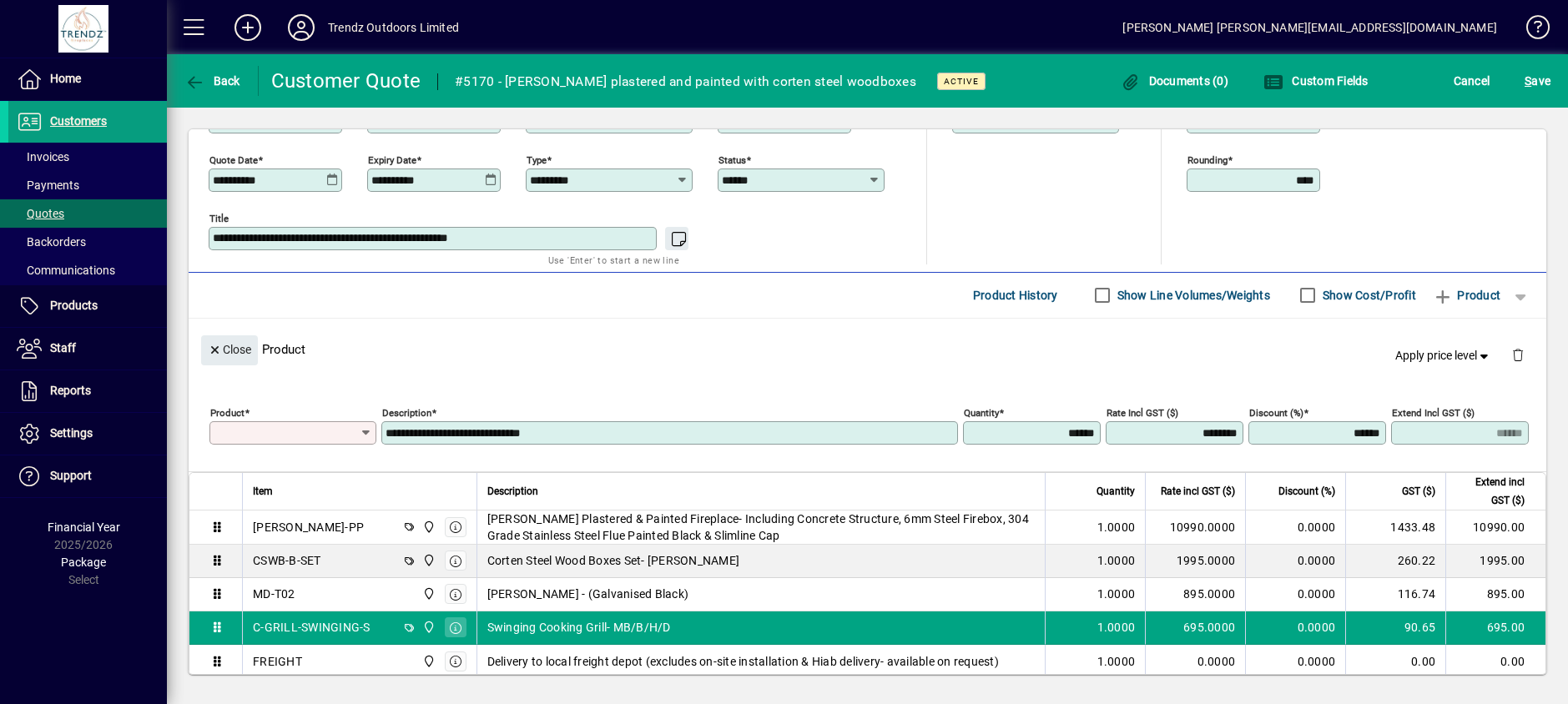
type input "**********"
click at [1503, 351] on span "button" at bounding box center [1518, 356] width 40 height 40
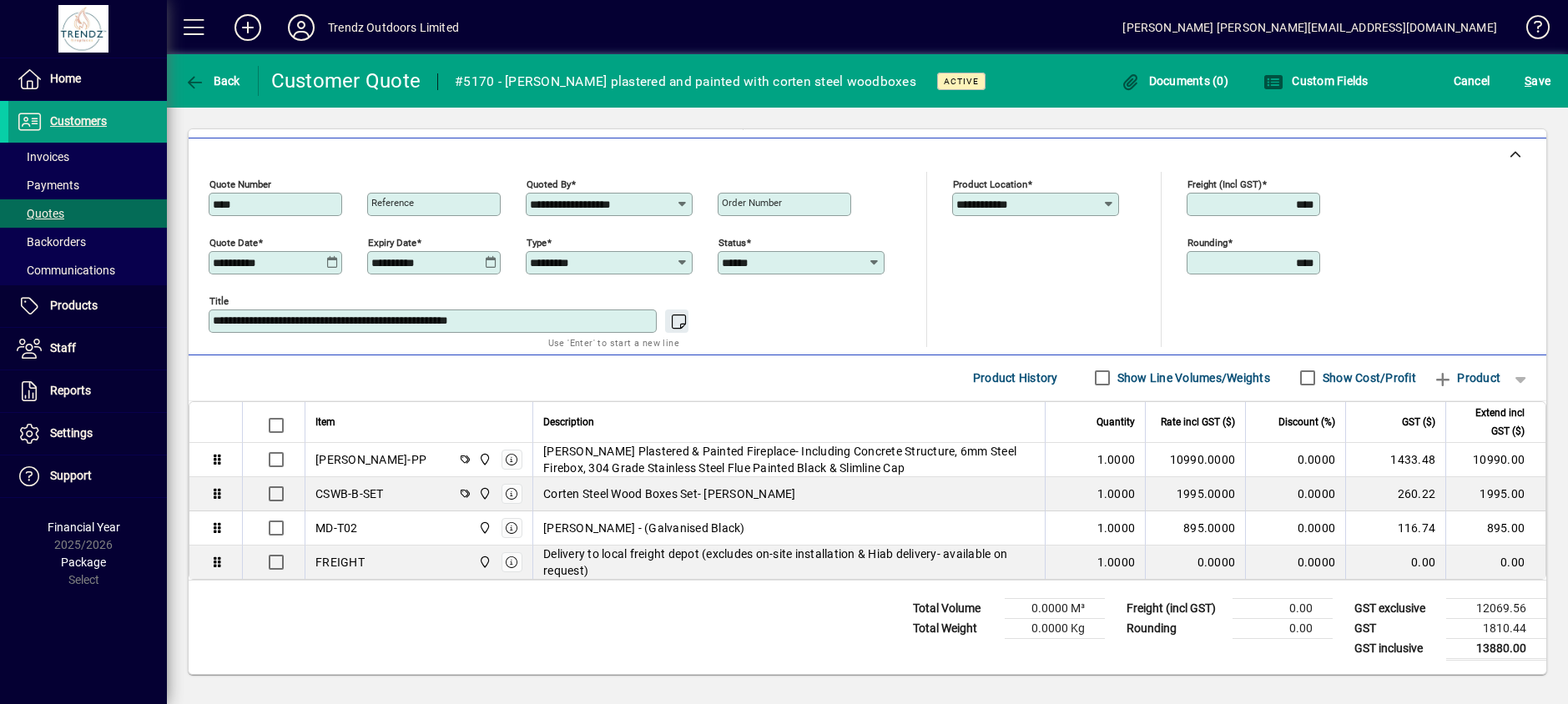
scroll to position [364, 0]
click at [609, 626] on div "Total Volume 0.0000 M³ Total Weight 0.0000 Kg Freight (incl GST) 0.00 Rounding …" at bounding box center [867, 627] width 1358 height 93
click at [1541, 86] on span "S ave" at bounding box center [1537, 81] width 26 height 27
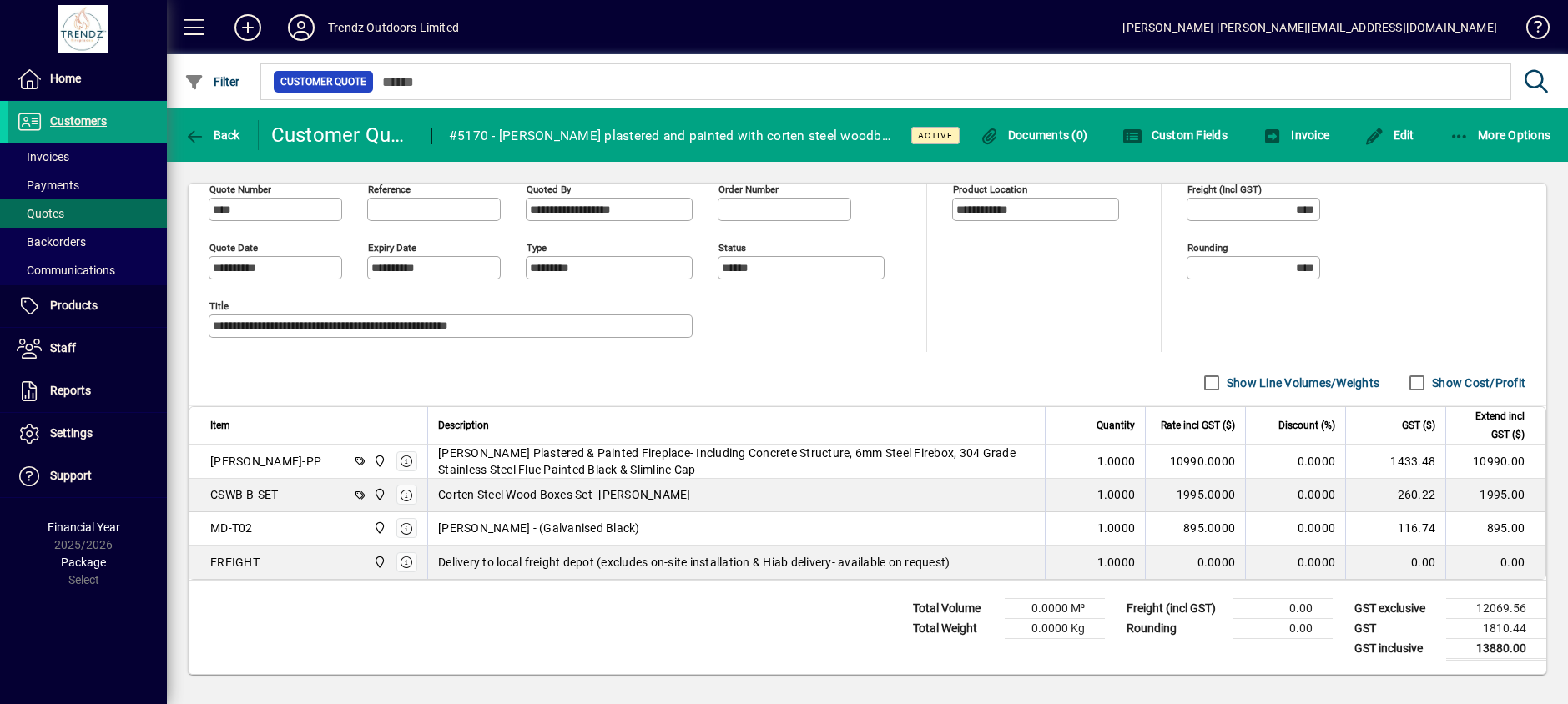
scroll to position [0, 0]
